Goal: Task Accomplishment & Management: Use online tool/utility

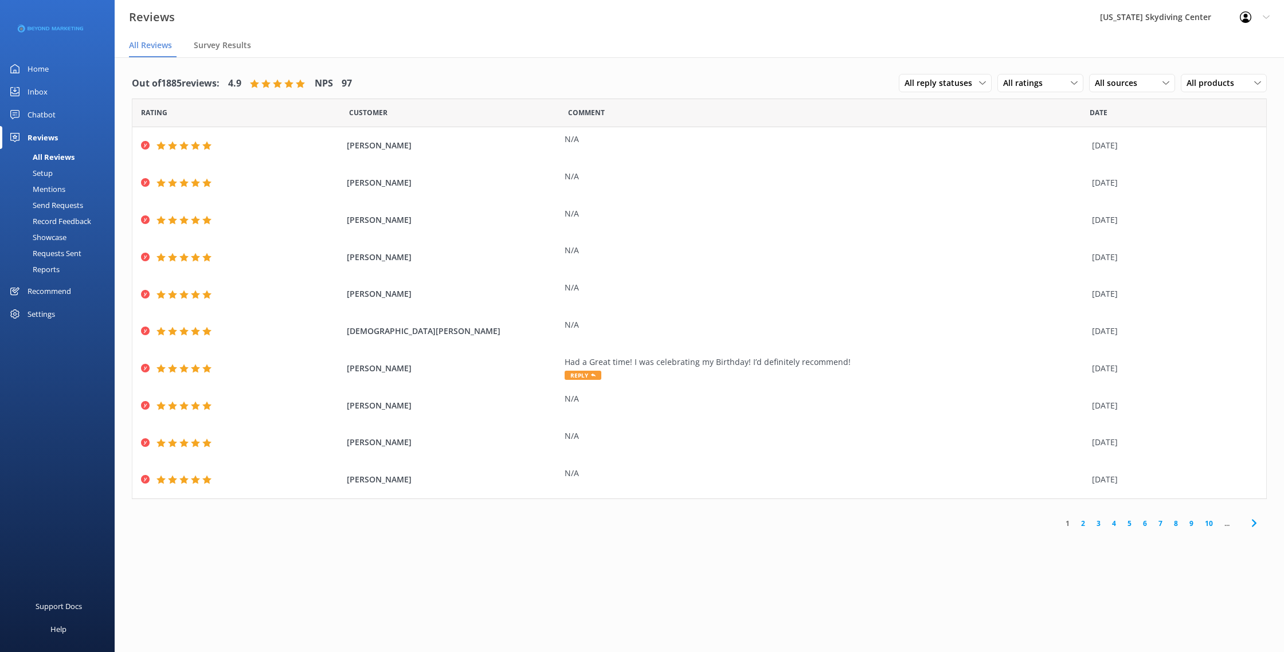
click at [67, 210] on div "Send Requests" at bounding box center [45, 205] width 76 height 16
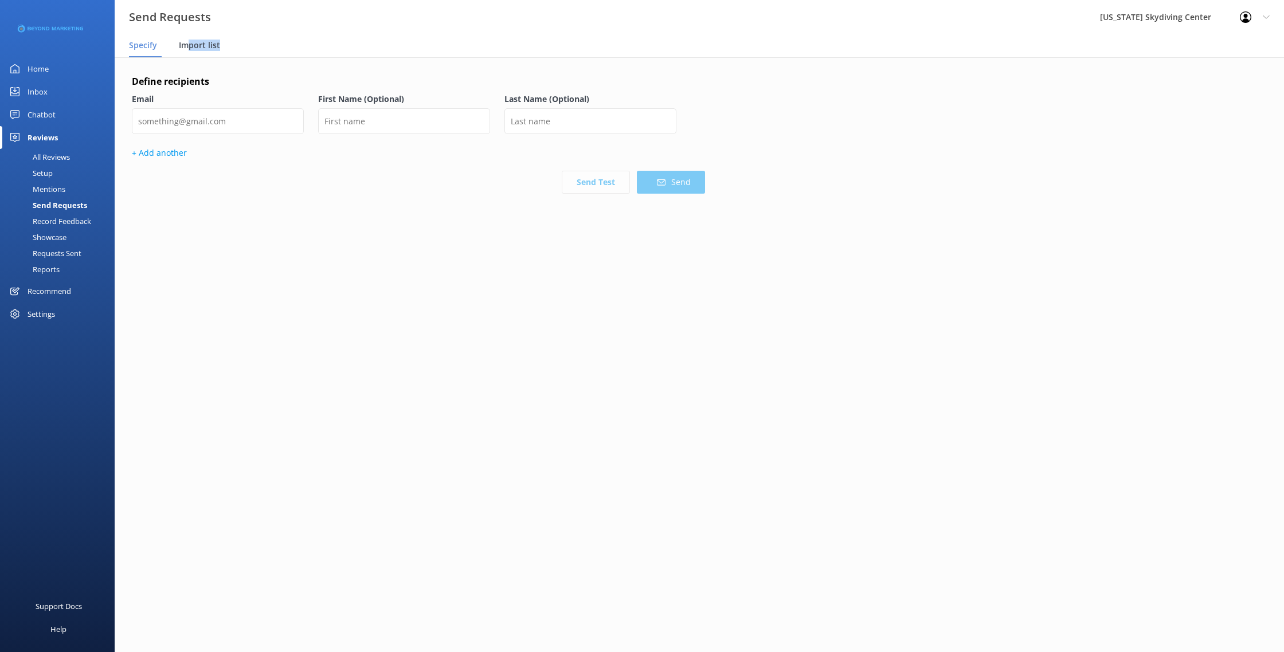
click at [190, 50] on div "Import list" at bounding box center [202, 45] width 46 height 23
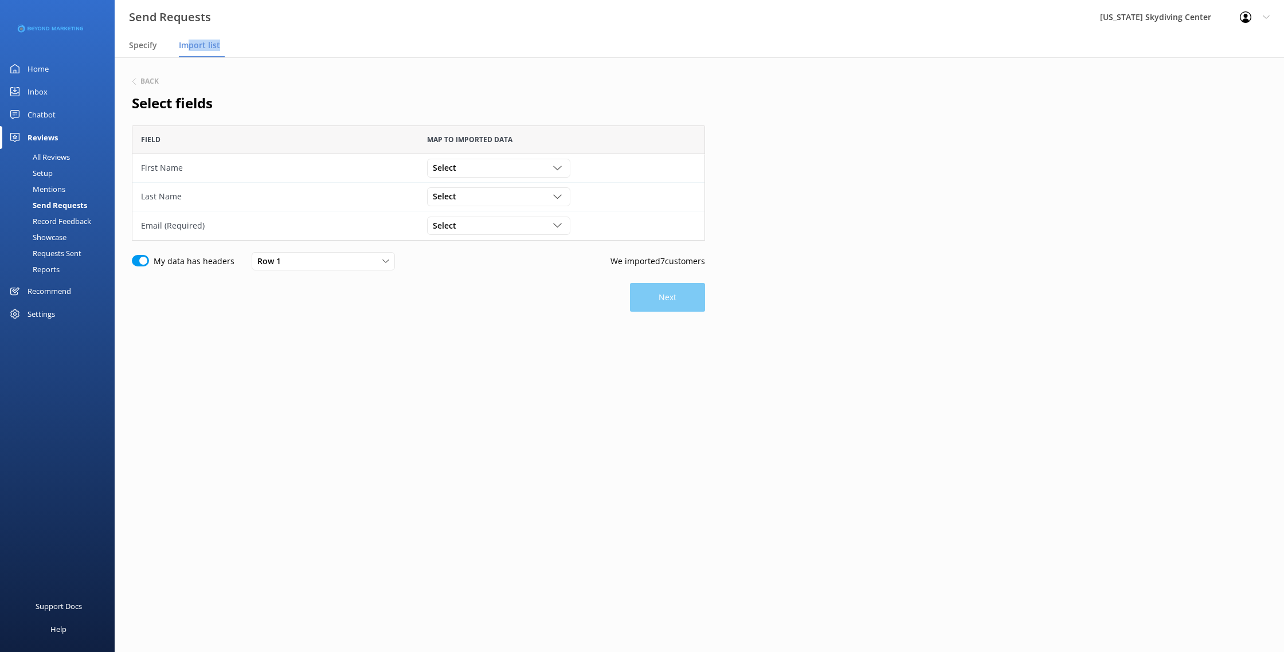
scroll to position [115, 573]
click at [501, 172] on div "Select" at bounding box center [499, 168] width 138 height 13
click at [464, 211] on div "First Name" at bounding box center [451, 214] width 36 height 11
click at [464, 200] on div "Select" at bounding box center [499, 196] width 138 height 13
click at [465, 267] on div "Last Name" at bounding box center [451, 266] width 36 height 11
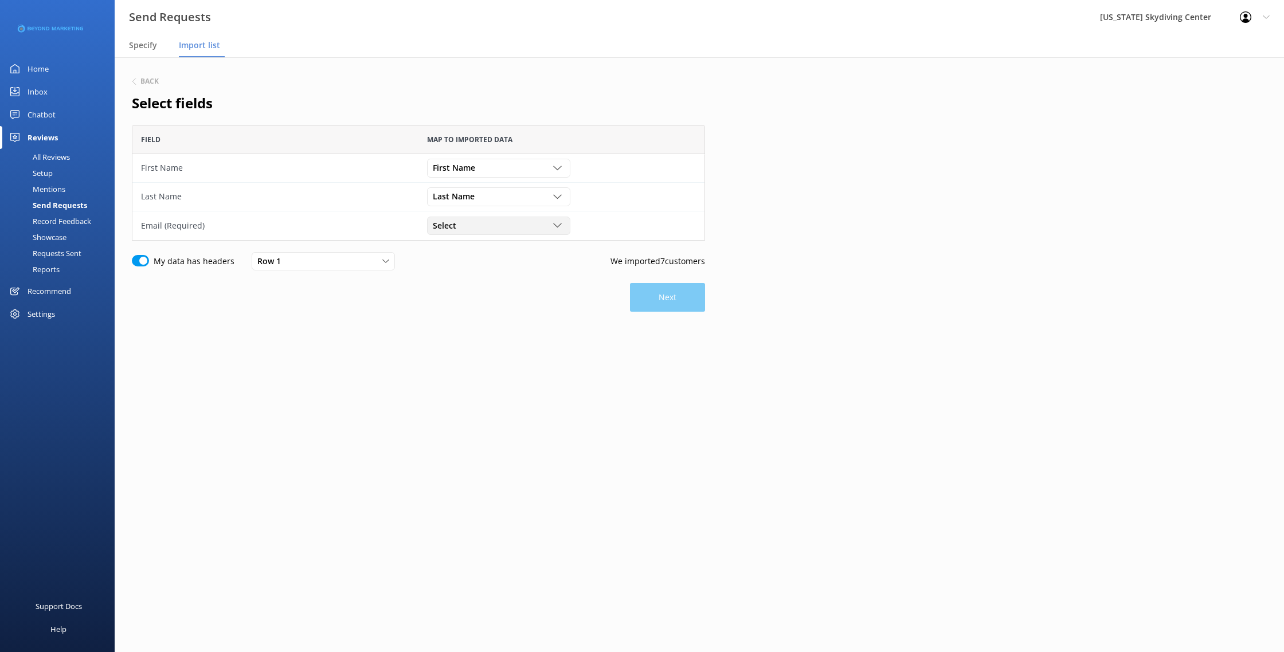
click at [465, 234] on div "Select Customer Id First Name Last Name Email Gender Age Weight Day of birth Ad…" at bounding box center [498, 226] width 143 height 18
click at [440, 316] on div "Email" at bounding box center [442, 318] width 18 height 11
